Goal: Task Accomplishment & Management: Manage account settings

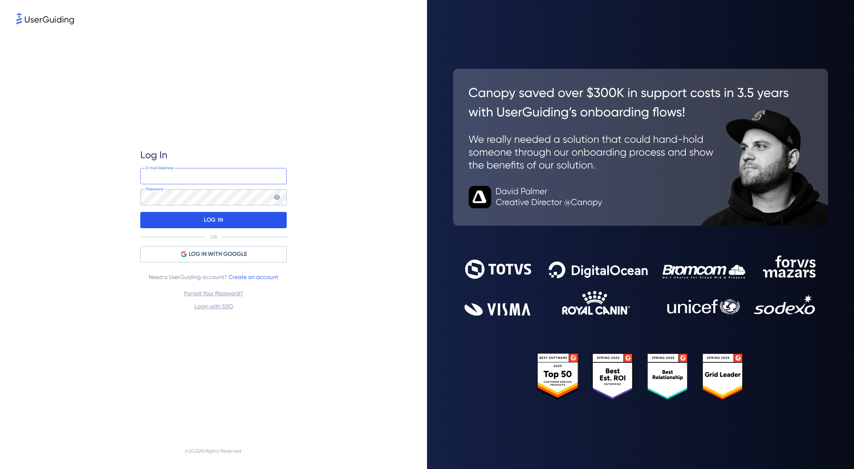
type input "hazel.tweed@trailight.co.uk"
click at [232, 220] on div "LOG IN" at bounding box center [213, 220] width 146 height 16
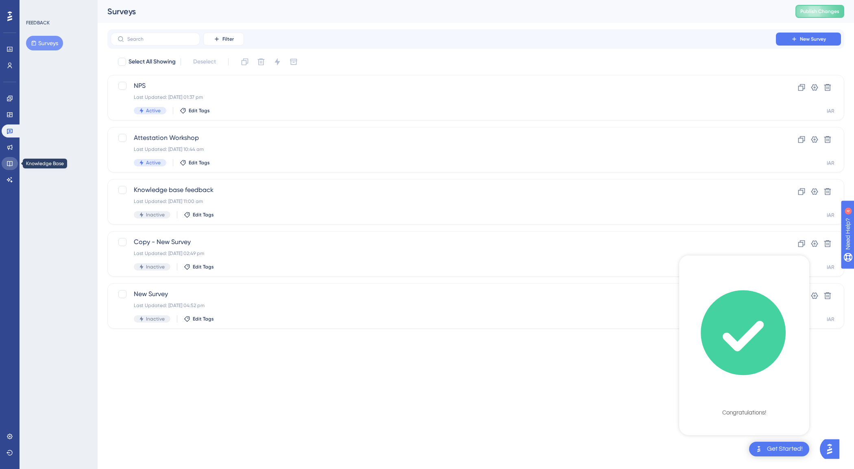
click at [9, 164] on icon at bounding box center [10, 163] width 7 height 7
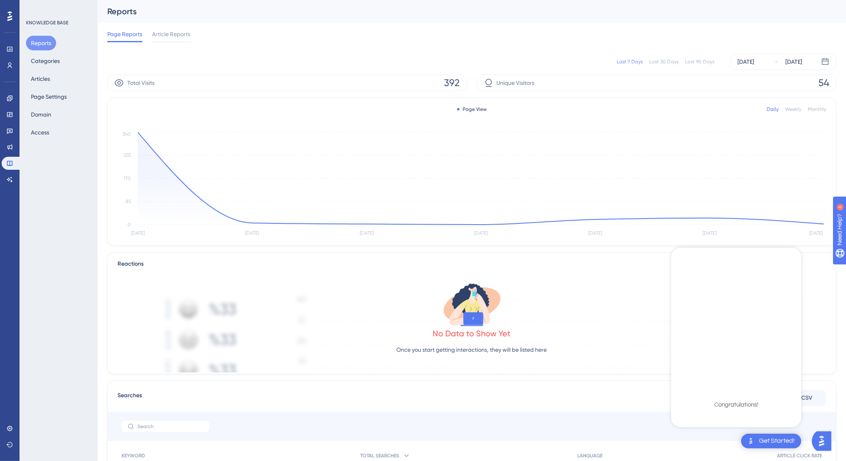
click at [744, 340] on icon "checklist loading" at bounding box center [736, 325] width 122 height 122
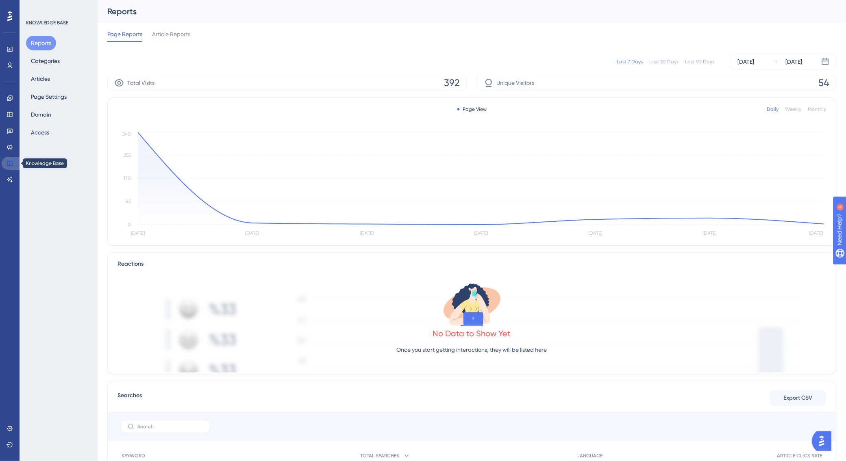
click at [12, 161] on icon at bounding box center [9, 163] width 5 height 5
click at [47, 72] on button "Articles" at bounding box center [40, 79] width 29 height 15
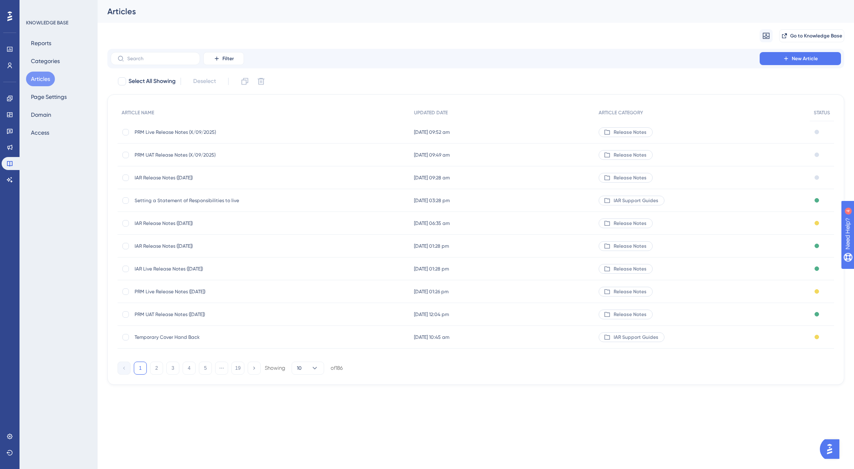
click at [198, 176] on span "IAR Release Notes (24/09/2025)" at bounding box center [200, 177] width 130 height 7
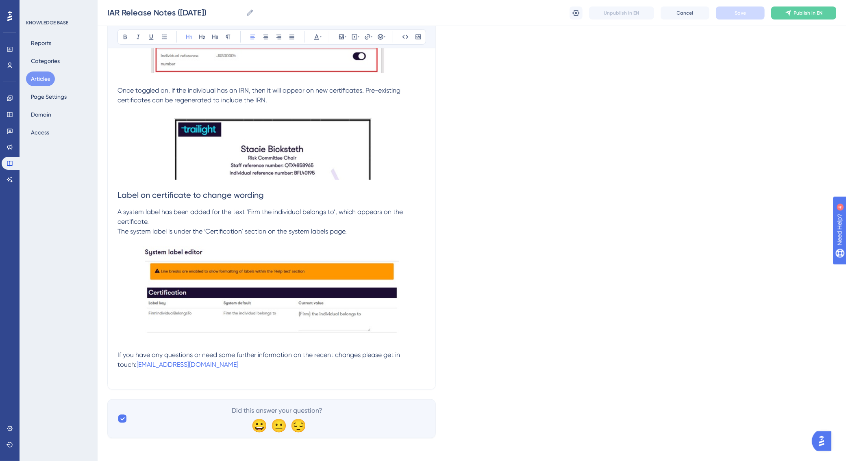
scroll to position [928, 0]
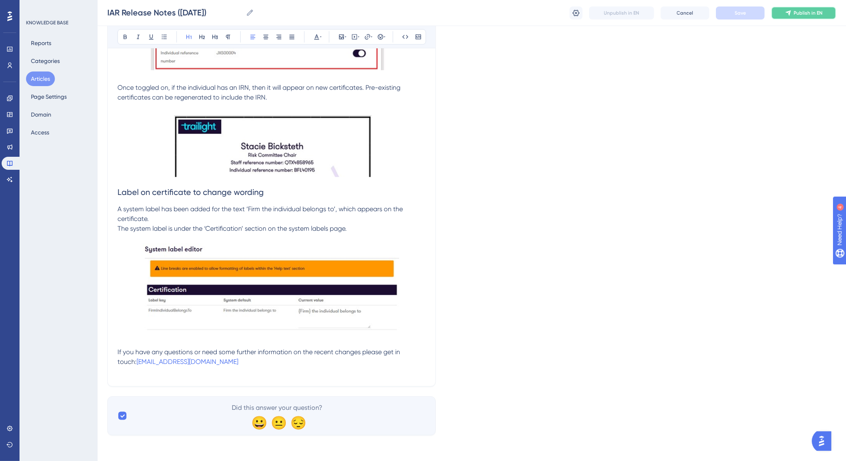
click at [798, 14] on span "Publish in EN" at bounding box center [808, 13] width 29 height 7
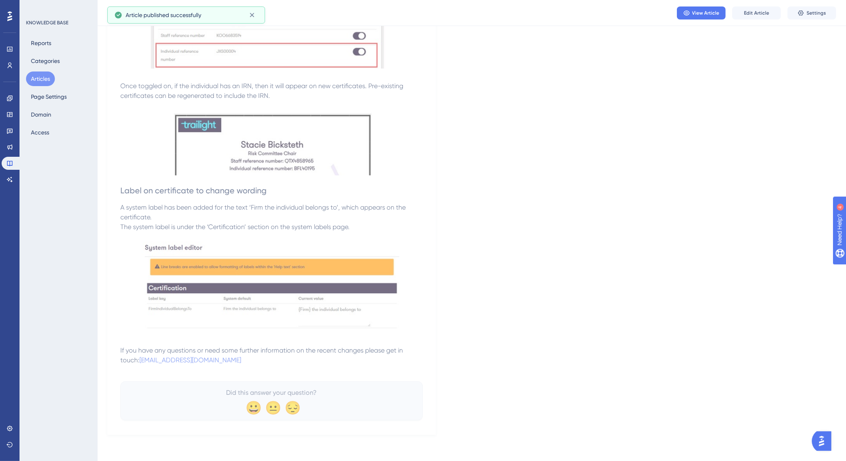
scroll to position [896, 0]
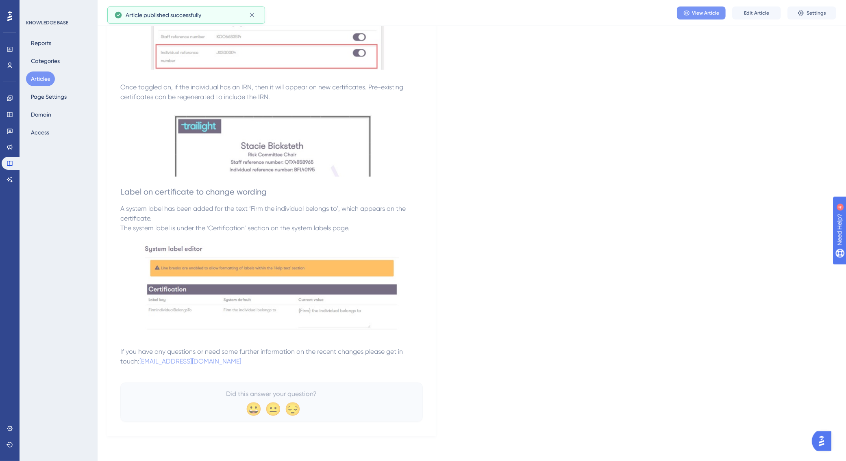
click at [696, 13] on span "View Article" at bounding box center [705, 13] width 27 height 7
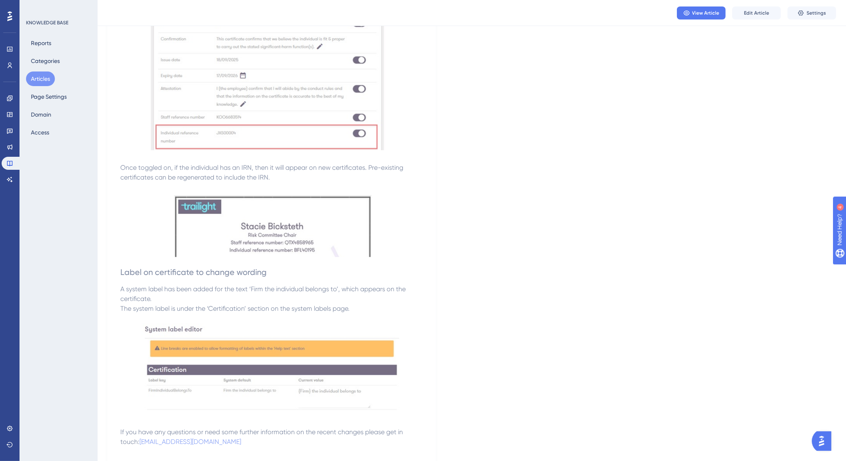
scroll to position [794, 0]
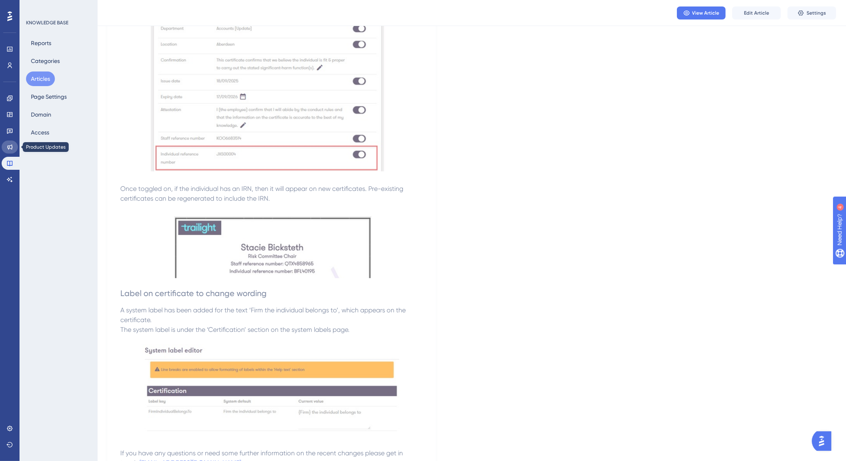
click at [9, 146] on icon at bounding box center [10, 147] width 7 height 7
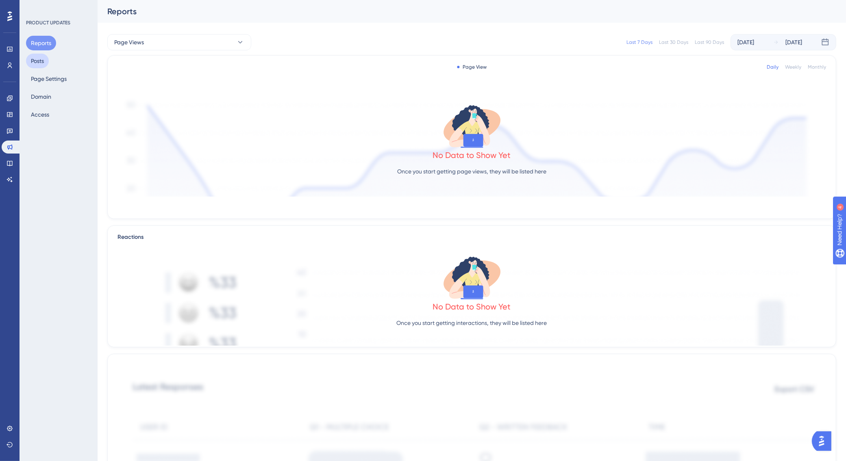
click at [34, 59] on button "Posts" at bounding box center [37, 61] width 23 height 15
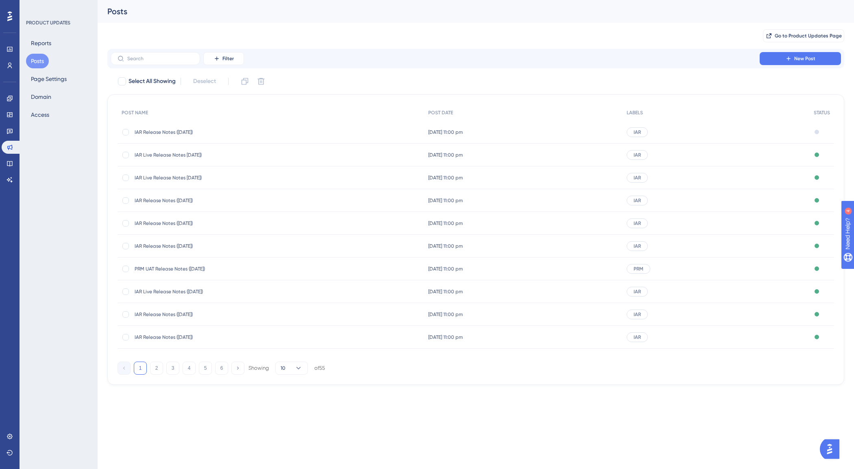
click at [180, 134] on span "IAR Release Notes (24/09/2025)" at bounding box center [200, 132] width 130 height 7
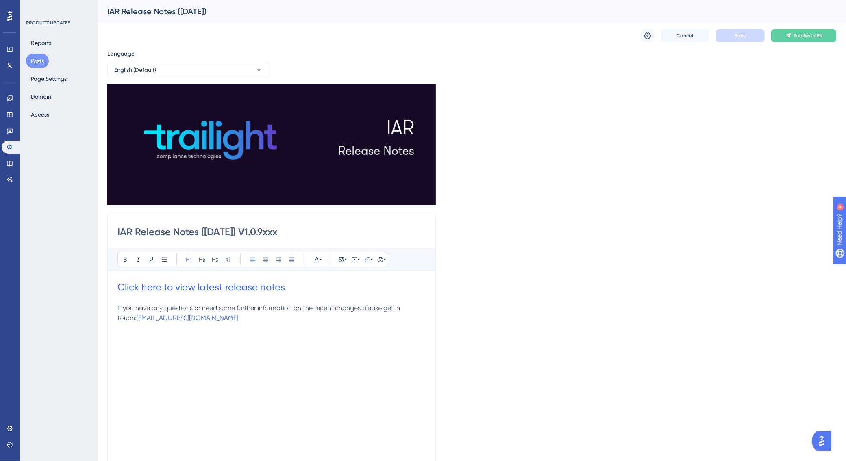
click at [303, 291] on h1 "Click here to view latest release notes" at bounding box center [271, 287] width 308 height 13
drag, startPoint x: 407, startPoint y: 313, endPoint x: 397, endPoint y: 314, distance: 9.8
click at [397, 314] on label "https://kb.trailight.com/en/articles/14804-iar-release-notes-13082025" at bounding box center [367, 313] width 89 height 16
click at [397, 314] on input "https://kb.trailight.com/en/articles/14804-iar-release-notes-13082025" at bounding box center [368, 313] width 76 height 9
type input "h"
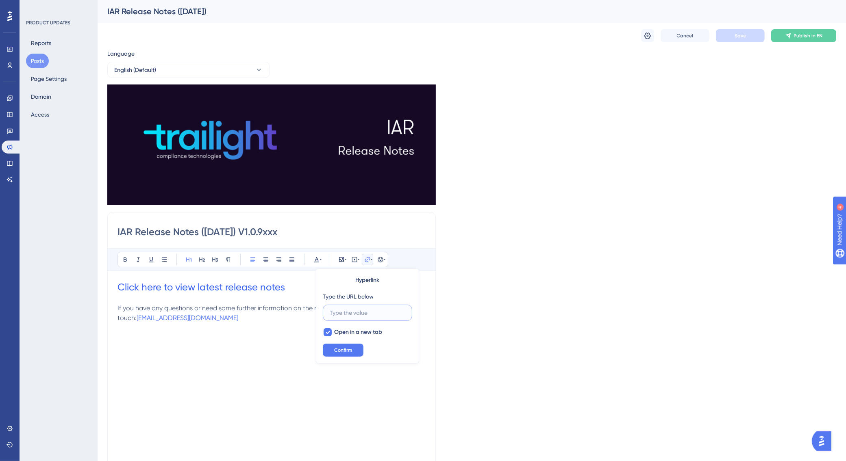
paste input "https://kb.trailight.com/en/articles/16173-iar-release-notes-24092025"
type input "https://kb.trailight.com/en/articles/16173-iar-release-notes-24092025"
click at [356, 348] on button "Confirm" at bounding box center [343, 350] width 41 height 13
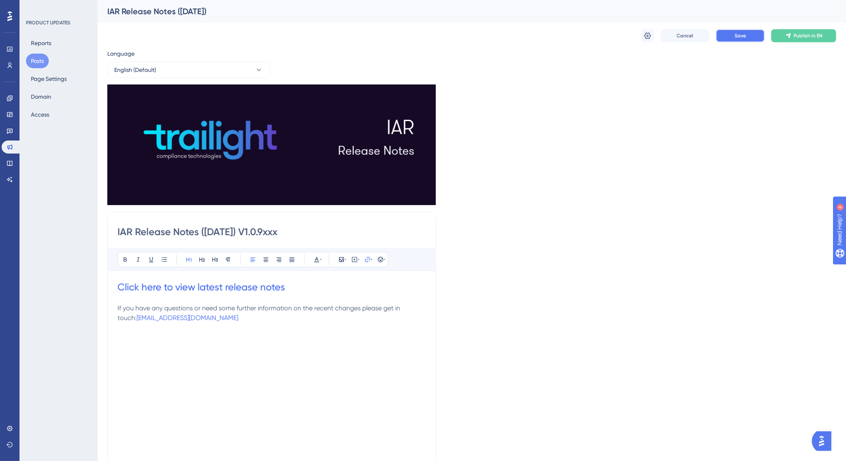
click at [741, 37] on span "Save" at bounding box center [740, 36] width 11 height 7
click at [304, 228] on input "IAR Release Notes (24/09/2025) V1.0.9xxx" at bounding box center [271, 232] width 308 height 13
click at [304, 228] on input "IAR Release Notes (24/09/2025) V1.0.9" at bounding box center [271, 232] width 308 height 13
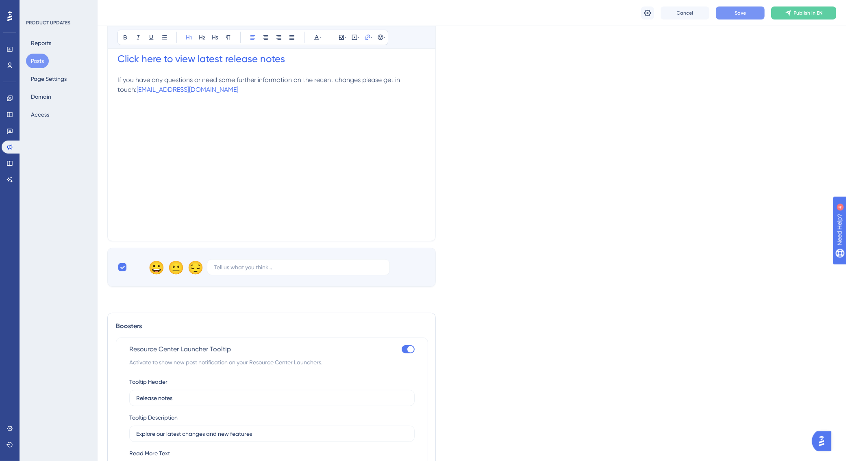
scroll to position [368, 0]
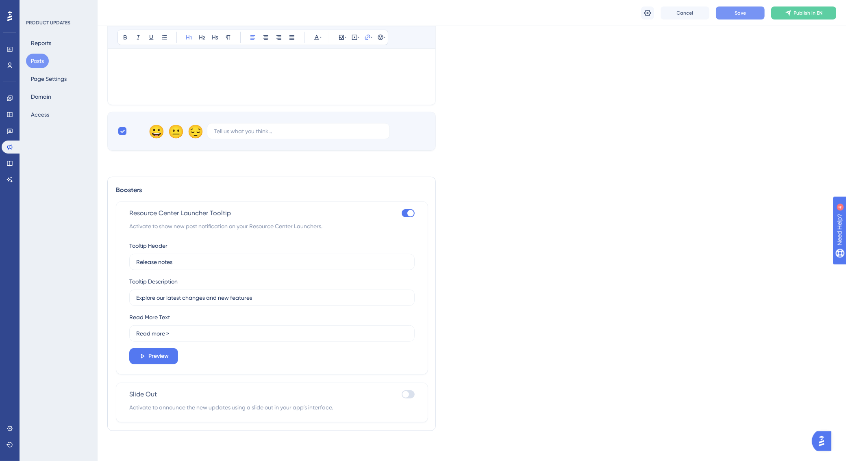
type input "IAR Release Notes (24/09/2025) V1.0.9"
click at [403, 211] on div at bounding box center [408, 213] width 13 height 8
click at [402, 213] on input "checkbox" at bounding box center [401, 213] width 0 height 0
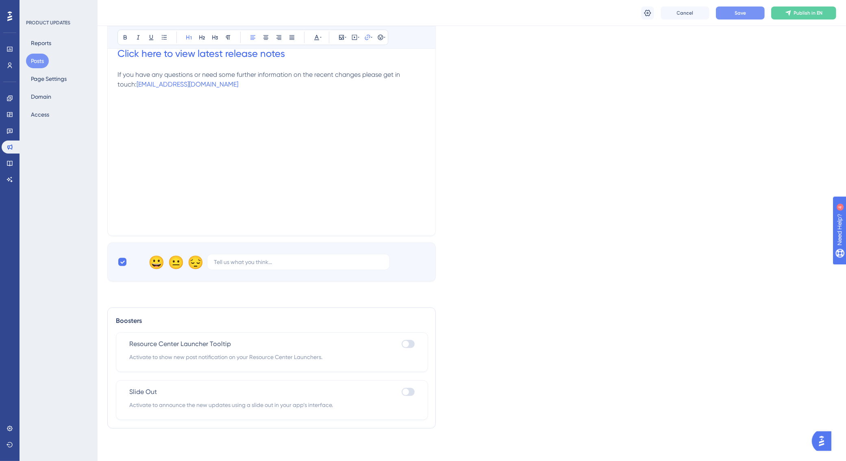
click at [412, 344] on div at bounding box center [408, 344] width 13 height 8
click at [402, 344] on input "checkbox" at bounding box center [401, 344] width 0 height 0
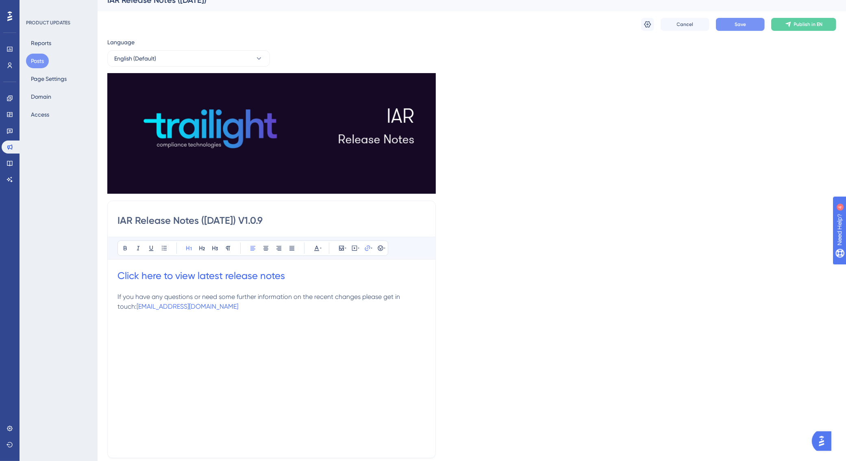
scroll to position [0, 0]
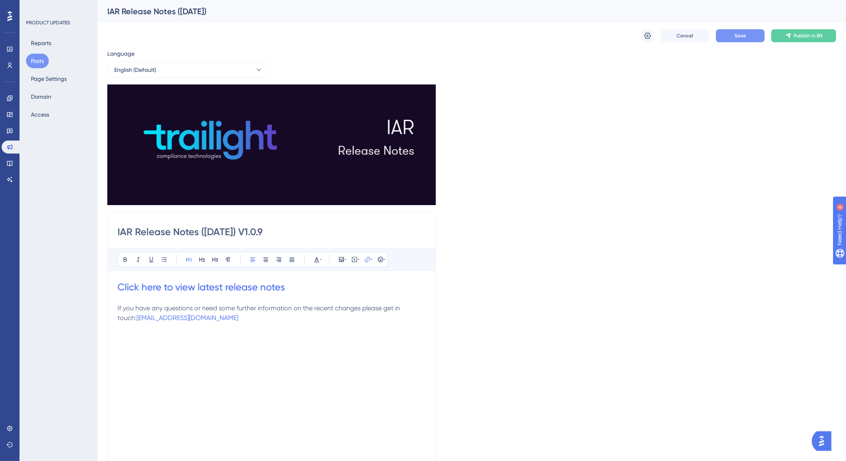
click at [313, 281] on h1 "Click here to view latest release notes" at bounding box center [271, 287] width 308 height 13
click at [315, 234] on input "IAR Release Notes (24/09/2025) V1.0.9" at bounding box center [271, 232] width 308 height 13
click at [647, 35] on icon at bounding box center [647, 36] width 7 height 7
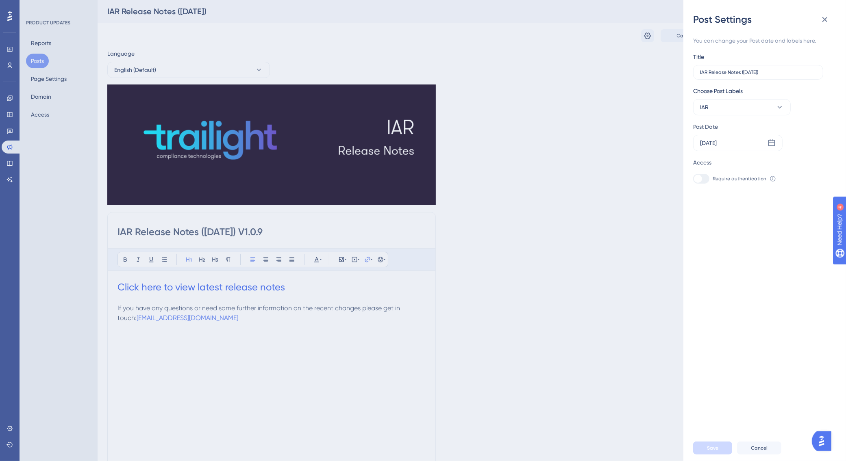
click at [325, 226] on div "Post Settings You can change your Post date and labels here. Title IAR Release …" at bounding box center [423, 230] width 846 height 461
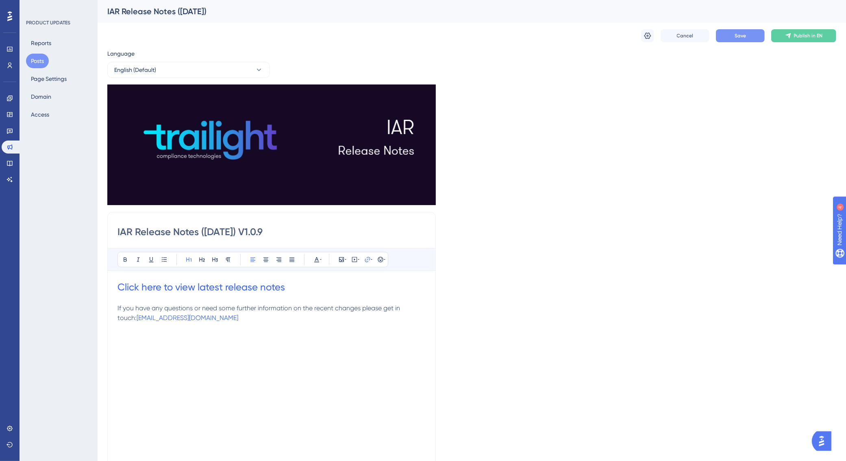
click at [325, 226] on input "IAR Release Notes (24/09/2025) V1.0.9" at bounding box center [271, 232] width 308 height 13
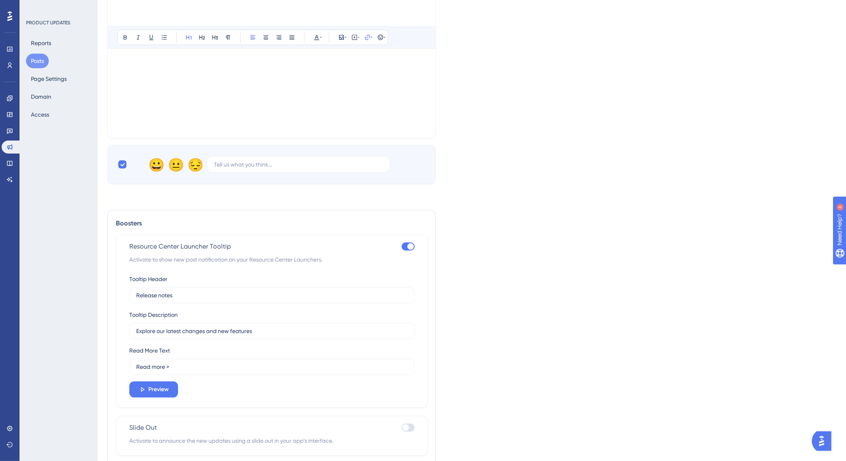
scroll to position [368, 0]
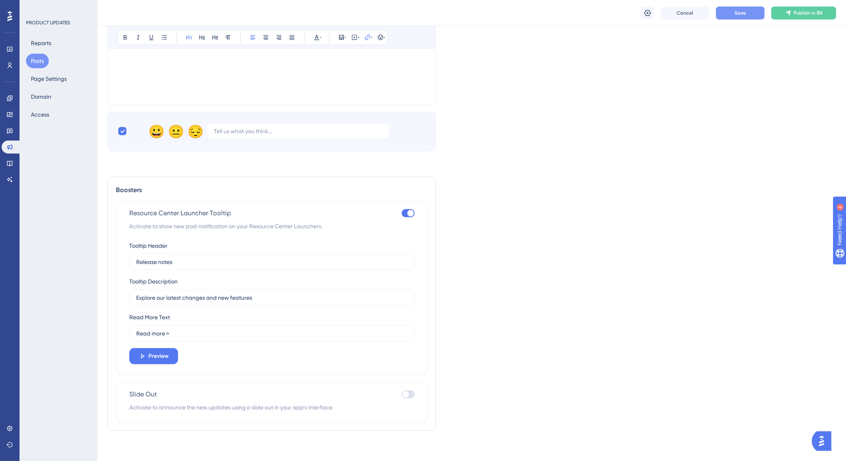
click at [741, 13] on span "Save" at bounding box center [740, 13] width 11 height 7
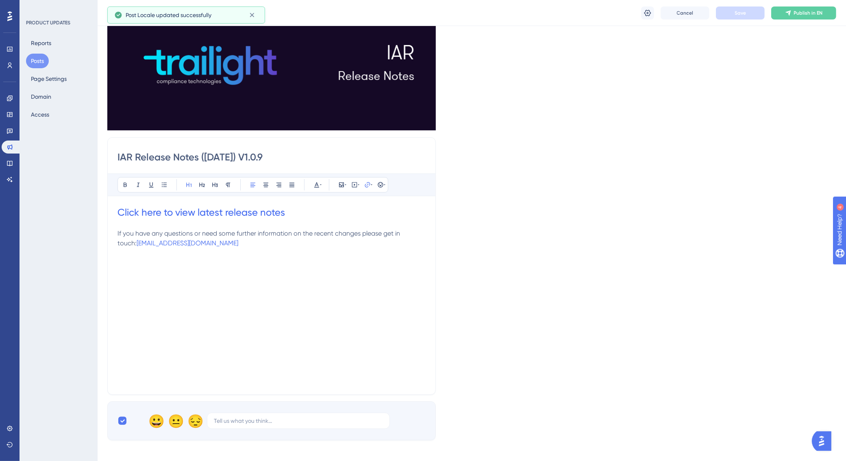
scroll to position [0, 0]
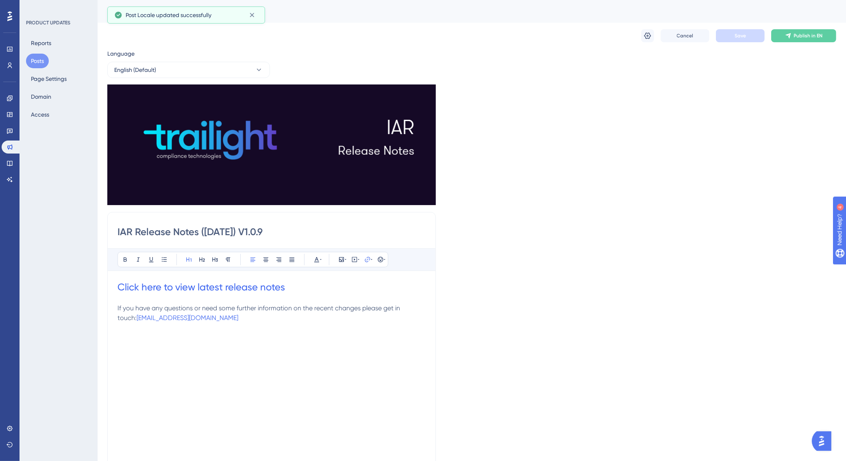
click at [307, 226] on input "IAR Release Notes (24/09/2025) V1.0.9" at bounding box center [271, 232] width 308 height 13
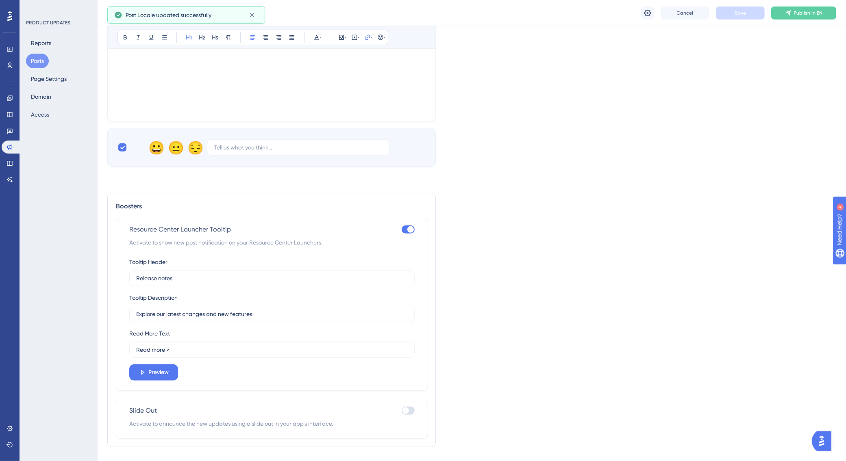
scroll to position [368, 0]
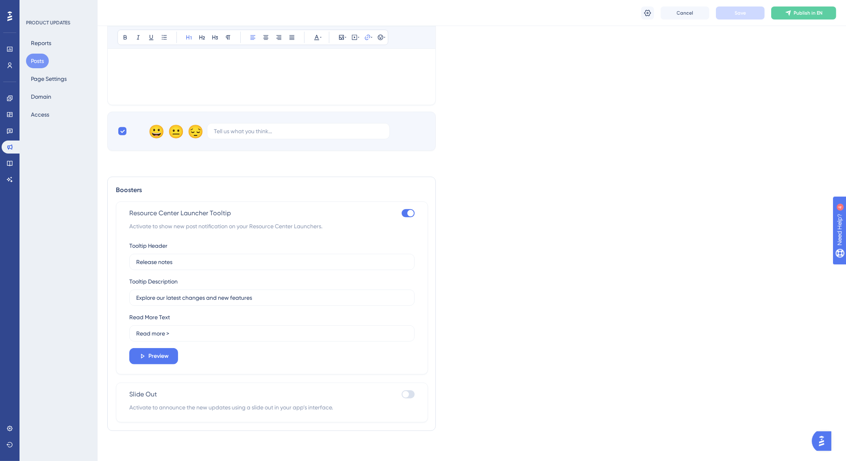
click at [406, 217] on div at bounding box center [408, 213] width 13 height 8
click at [402, 213] on input "checkbox" at bounding box center [401, 213] width 0 height 0
checkbox input "false"
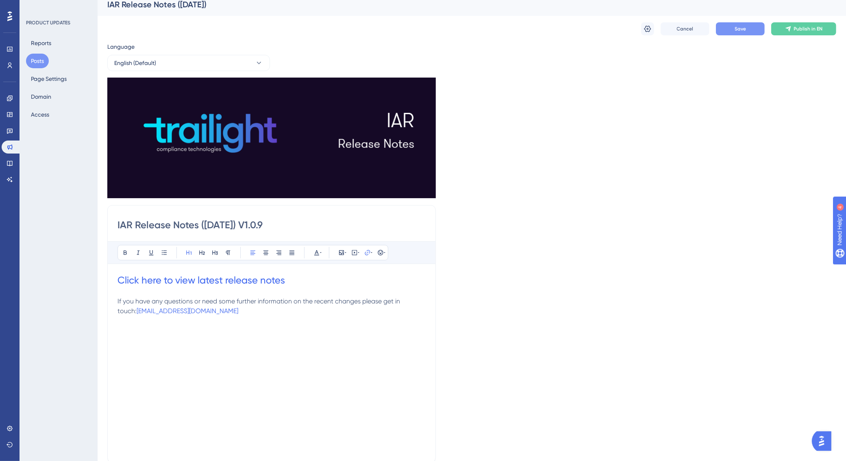
scroll to position [0, 0]
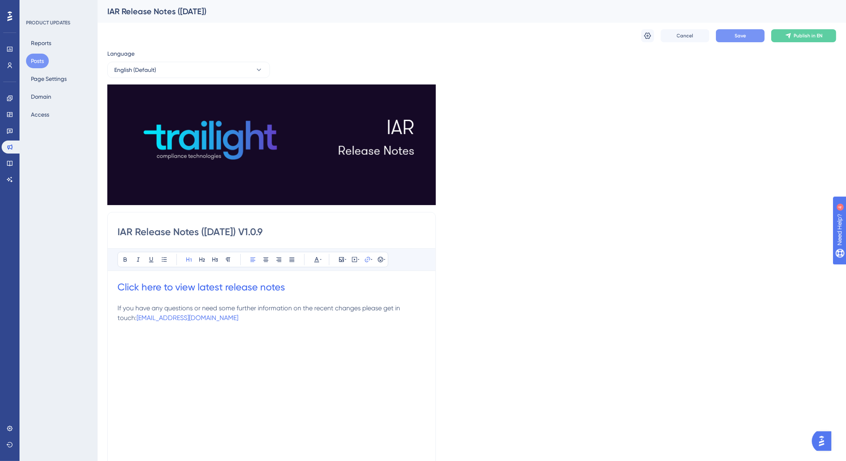
click at [349, 234] on input "IAR Release Notes (24/09/2025) V1.0.9" at bounding box center [271, 232] width 308 height 13
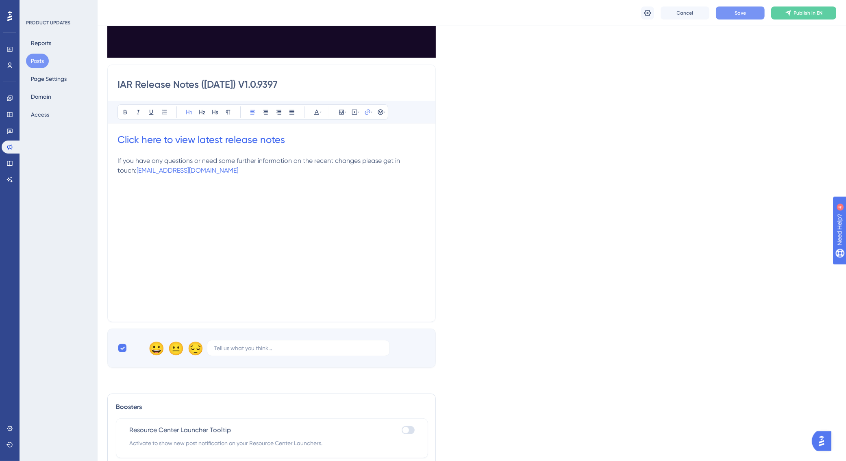
scroll to position [235, 0]
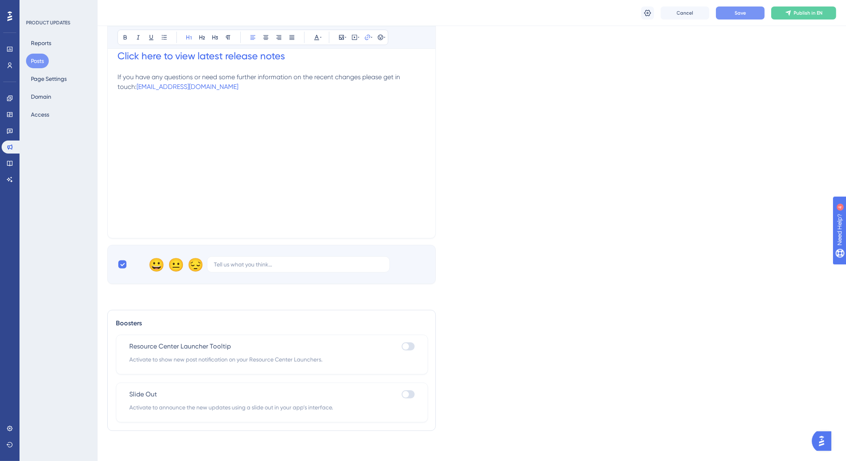
type input "IAR Release Notes (24/09/2025) V1.0.9397"
click at [413, 348] on div at bounding box center [408, 347] width 13 height 8
click at [402, 347] on input "checkbox" at bounding box center [401, 346] width 0 height 0
checkbox input "true"
click at [747, 15] on button "Save" at bounding box center [740, 13] width 49 height 13
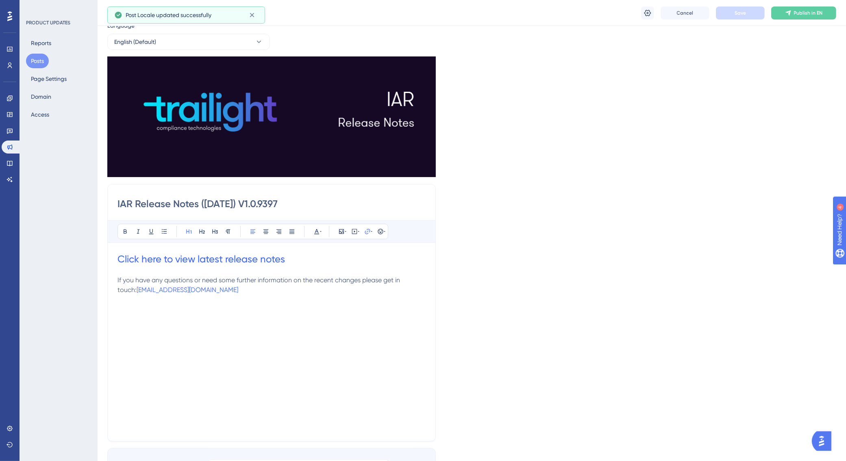
scroll to position [0, 0]
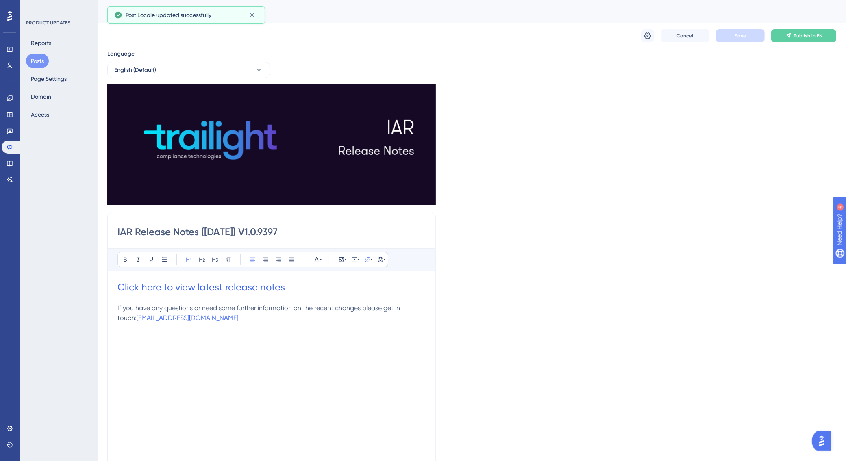
click at [327, 287] on h1 "Click here to view latest release notes" at bounding box center [271, 287] width 308 height 13
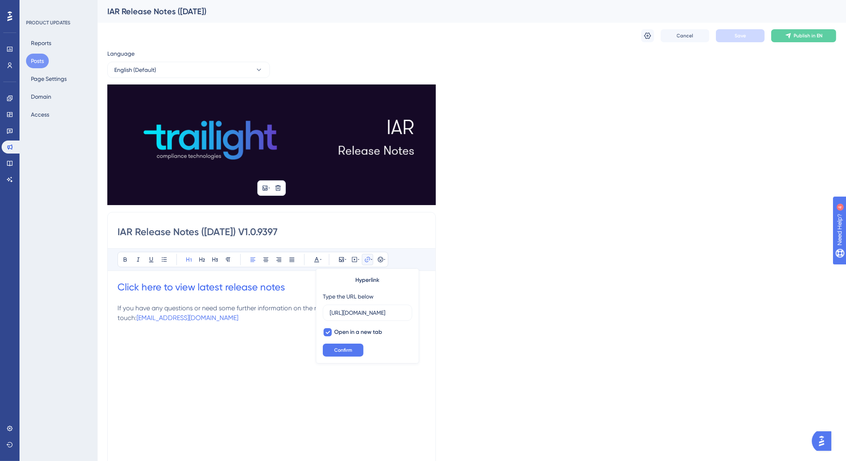
click at [542, 292] on div "Language English (Default) Insert an Image Delete IAR Release Notes (24/09/2025…" at bounding box center [471, 282] width 729 height 467
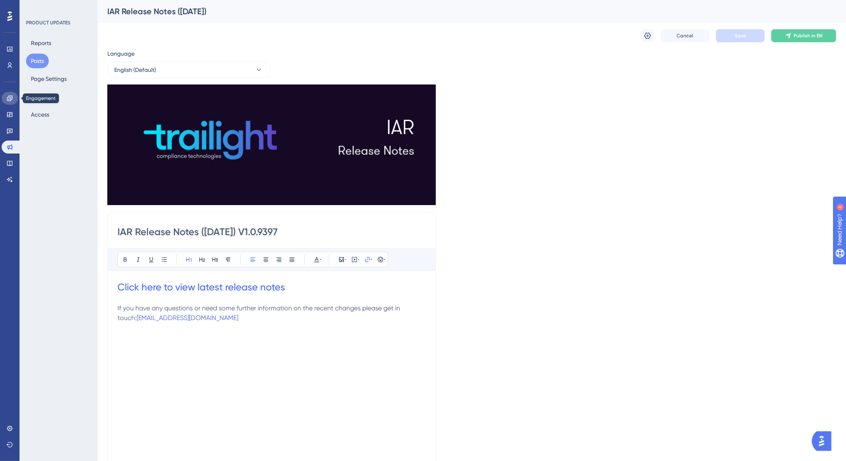
click at [7, 98] on icon at bounding box center [10, 98] width 7 height 7
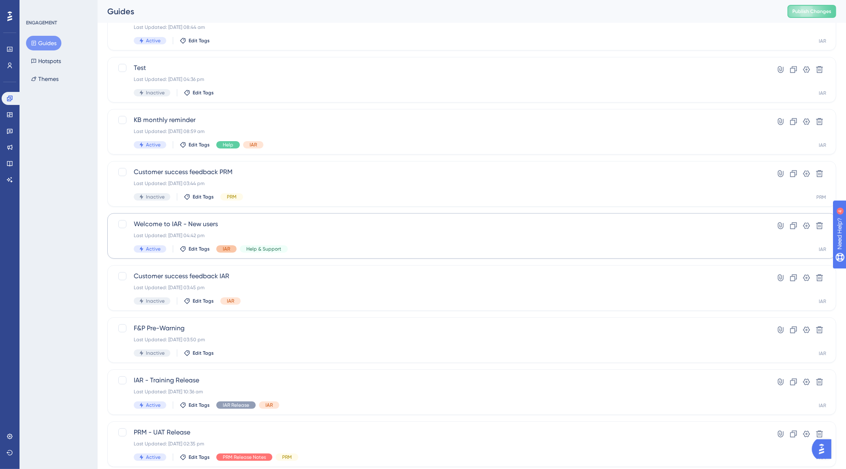
scroll to position [152, 0]
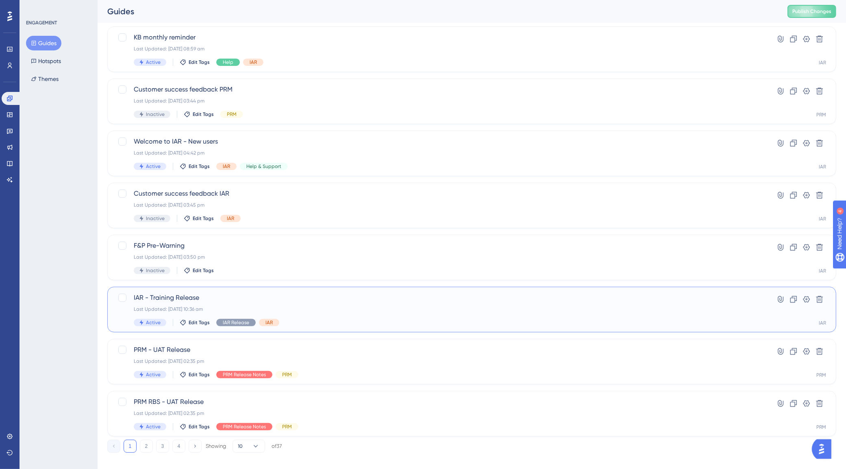
click at [237, 302] on span "IAR - Training Release" at bounding box center [439, 298] width 611 height 10
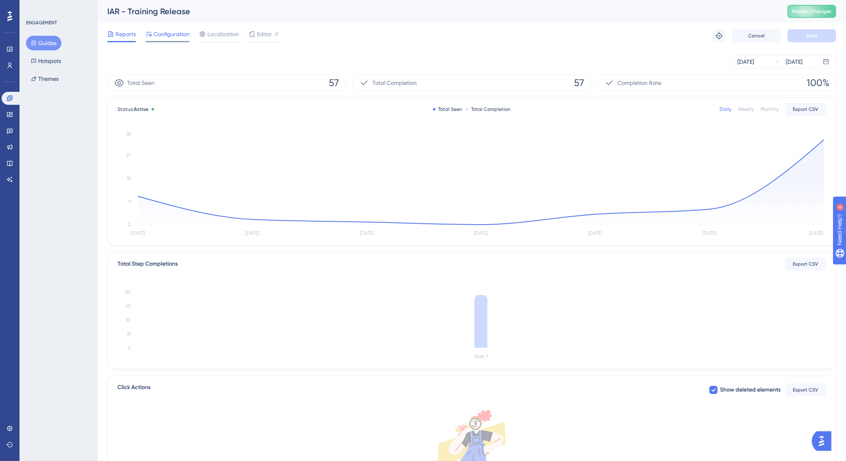
click at [171, 33] on span "Configuration" at bounding box center [172, 34] width 36 height 10
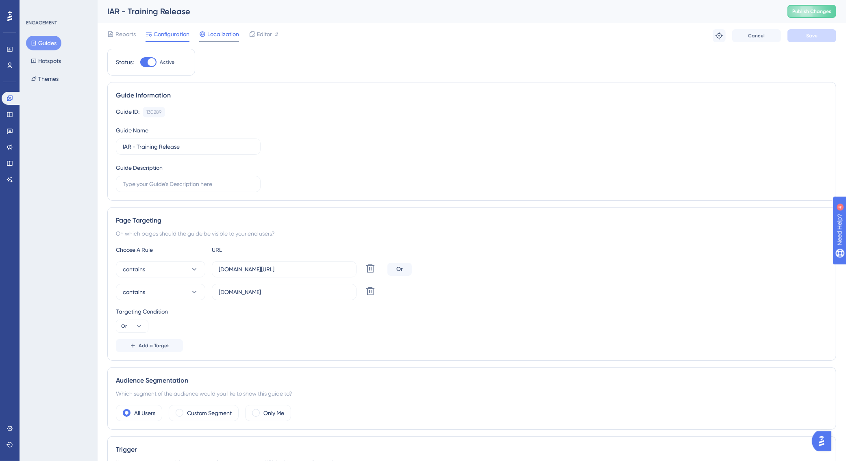
click at [219, 37] on span "Localization" at bounding box center [223, 34] width 32 height 10
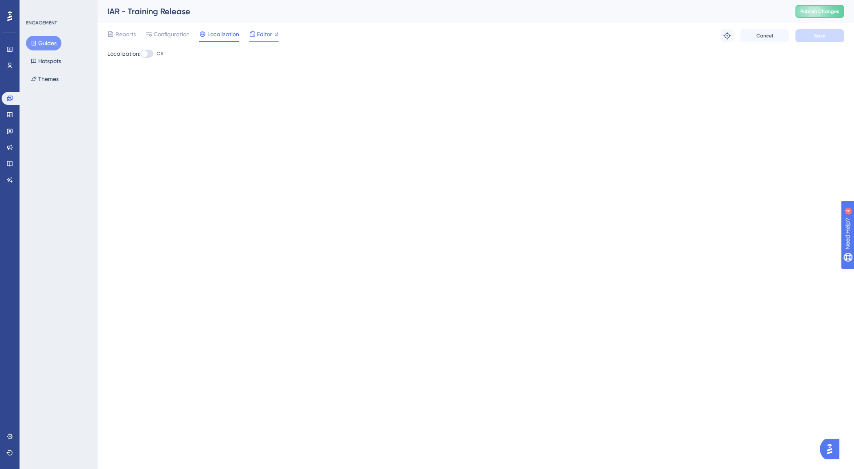
click at [267, 34] on span "Editor" at bounding box center [264, 34] width 15 height 10
click at [262, 30] on span "Editor" at bounding box center [264, 34] width 15 height 10
click at [7, 163] on icon at bounding box center [9, 163] width 5 height 5
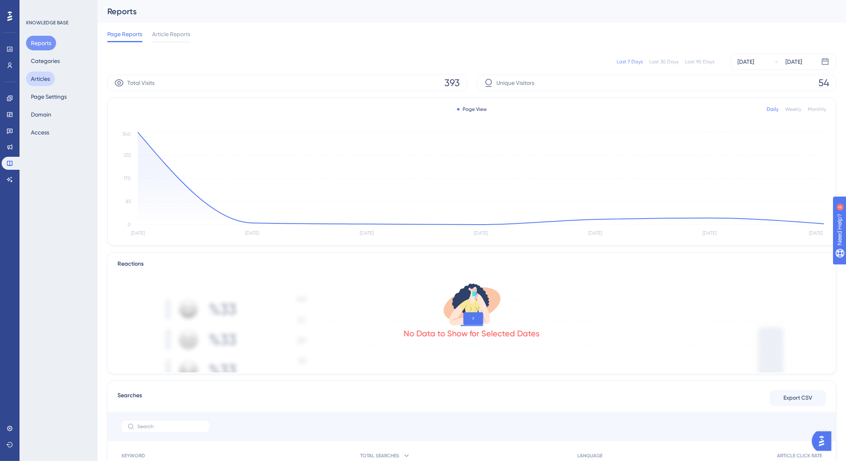
click at [38, 82] on button "Articles" at bounding box center [40, 79] width 29 height 15
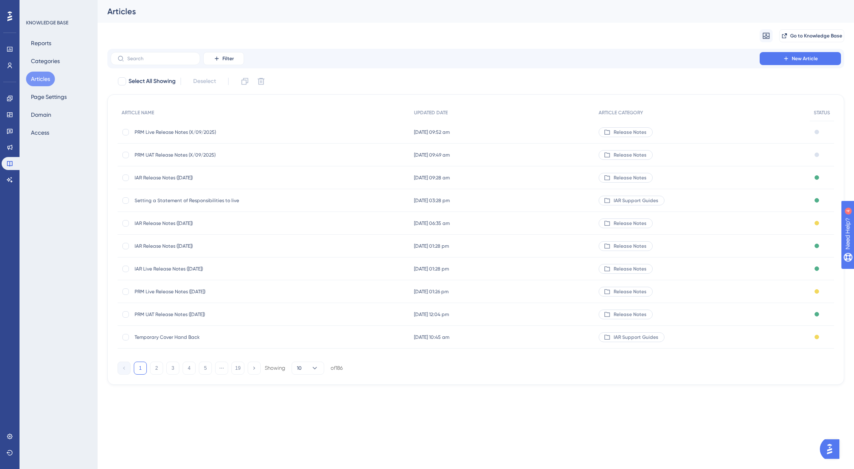
click at [167, 176] on span "IAR Release Notes (24/09/2025)" at bounding box center [200, 177] width 130 height 7
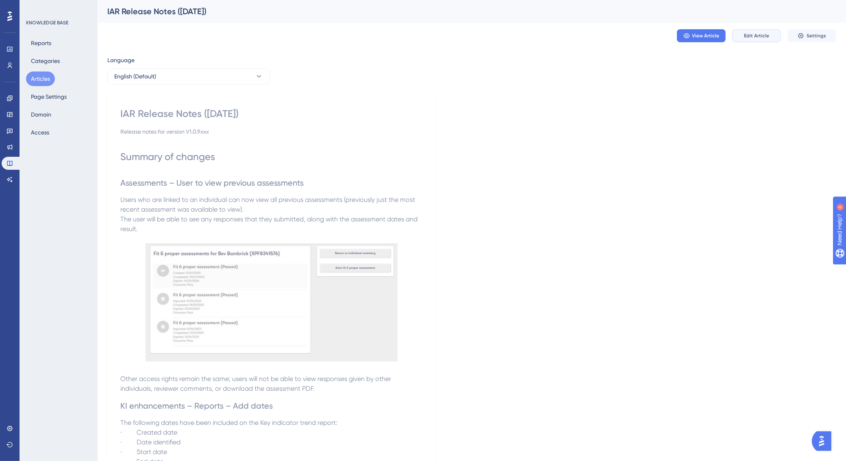
click at [759, 36] on span "Edit Article" at bounding box center [756, 36] width 25 height 7
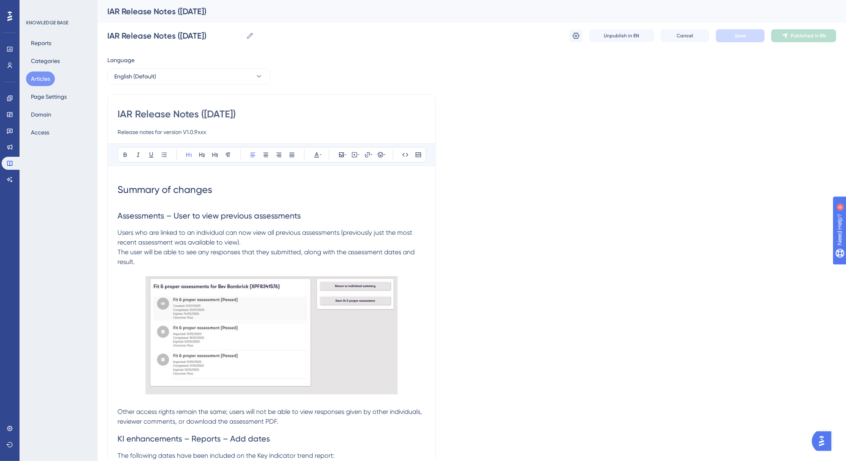
click at [216, 131] on input "Release notes for version V1.0.9xxx" at bounding box center [271, 132] width 308 height 10
type input "Release notes for version V1.0.9397"
click at [736, 35] on span "Save" at bounding box center [740, 36] width 11 height 7
click at [796, 41] on button "Publish in EN" at bounding box center [803, 35] width 65 height 13
